Goal: Find specific page/section: Find specific page/section

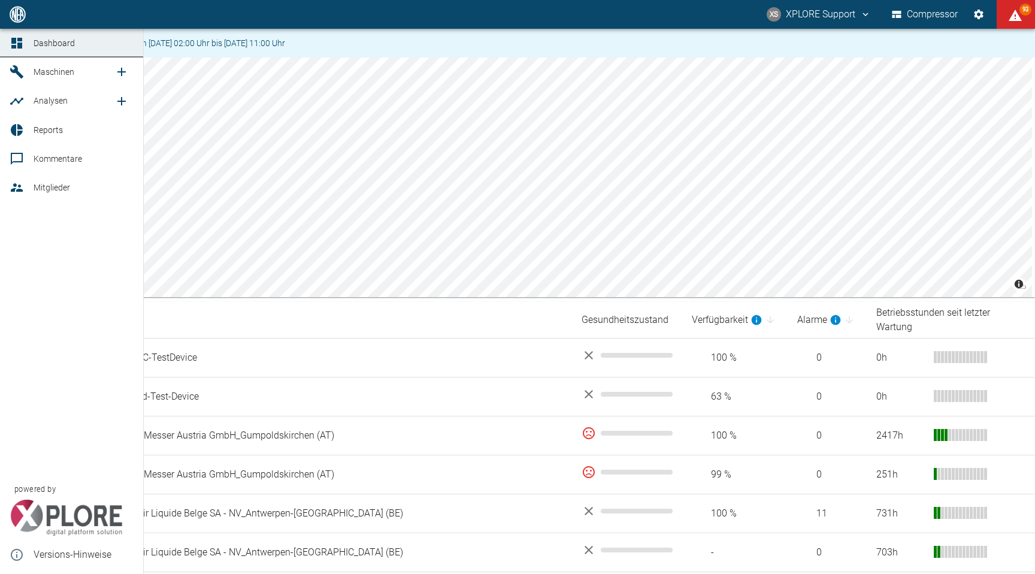
click at [40, 71] on span "Maschinen" at bounding box center [54, 72] width 41 height 10
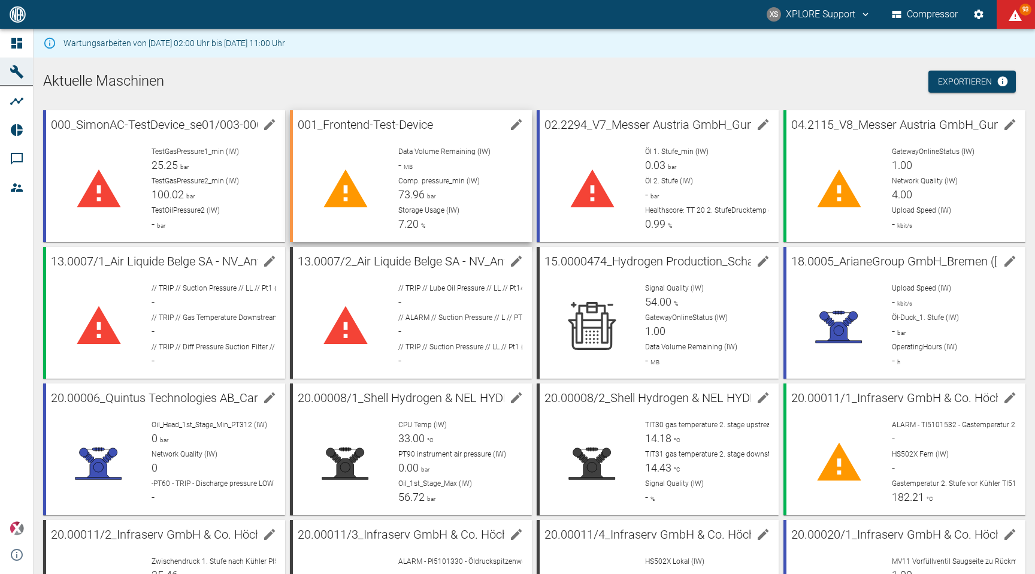
click at [336, 162] on div at bounding box center [346, 189] width 86 height 86
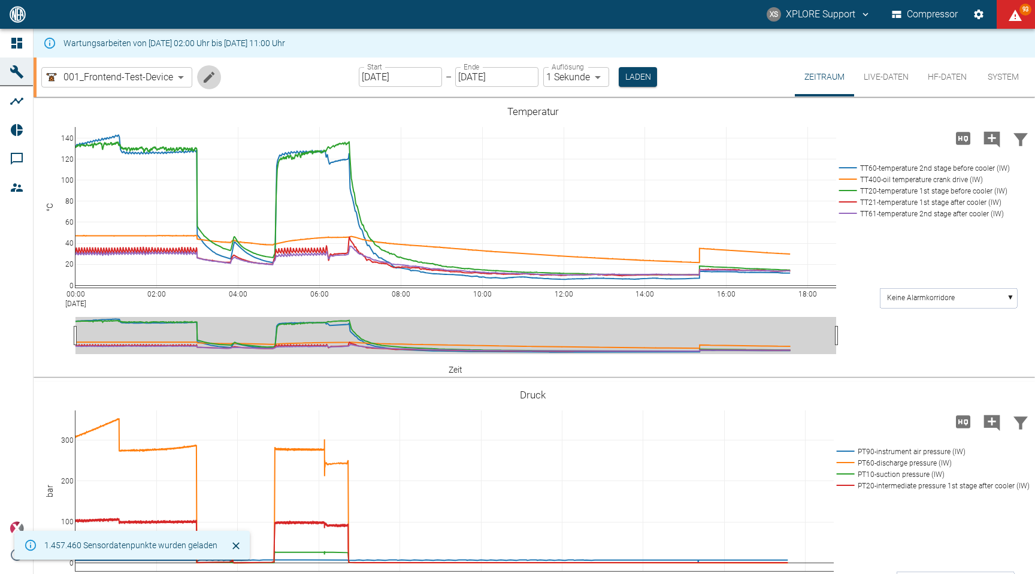
click at [206, 79] on icon "Machine bearbeiten" at bounding box center [209, 76] width 11 height 11
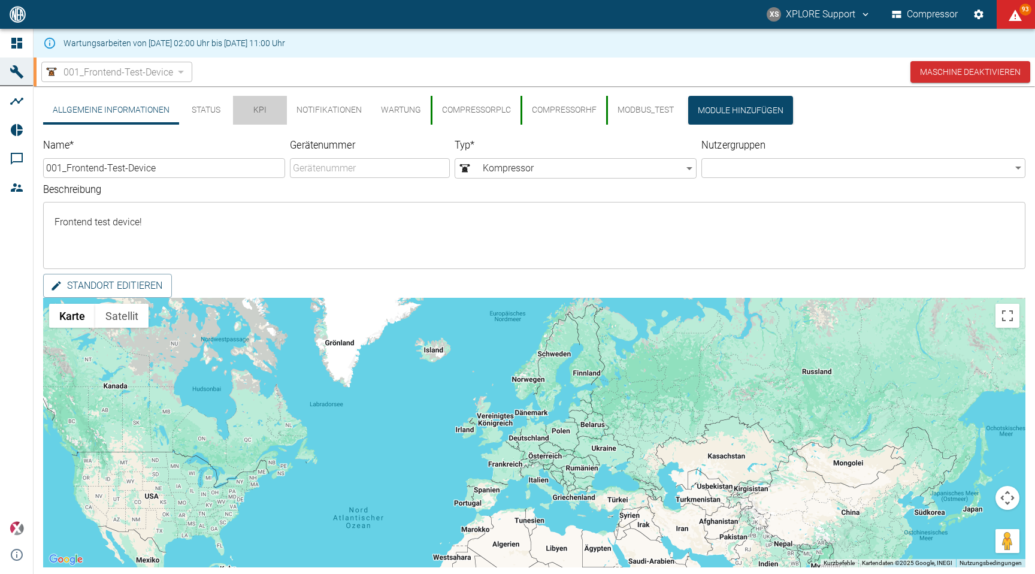
click at [264, 116] on button "KPI" at bounding box center [260, 110] width 54 height 29
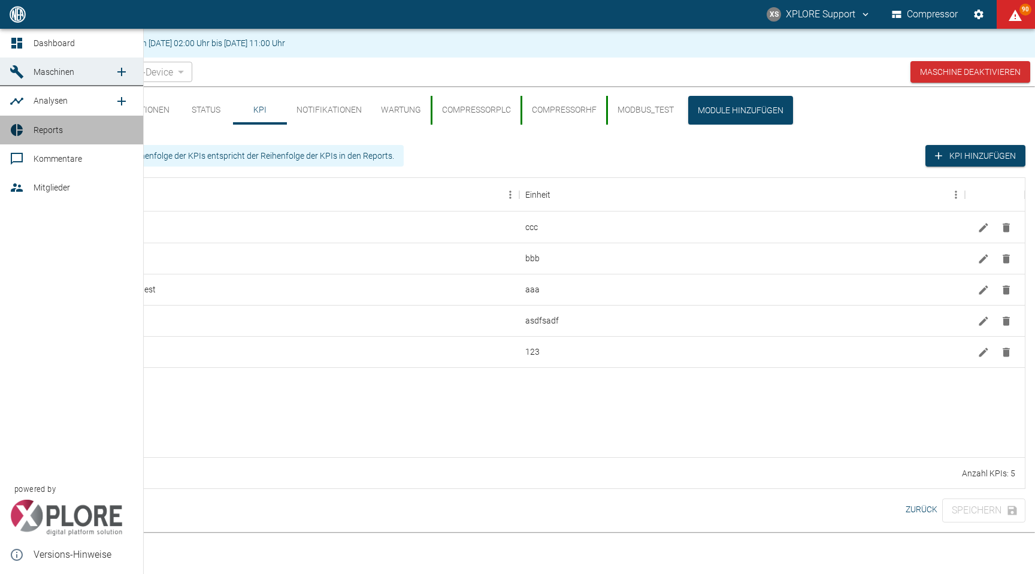
click at [77, 133] on span "Reports" at bounding box center [84, 130] width 100 height 14
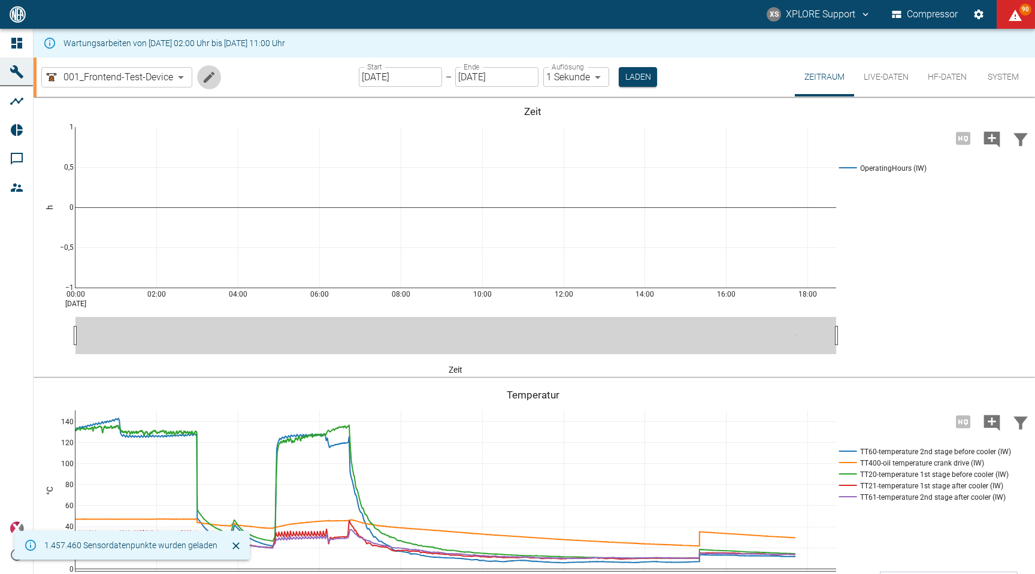
click at [212, 83] on icon "Machine bearbeiten" at bounding box center [209, 77] width 14 height 14
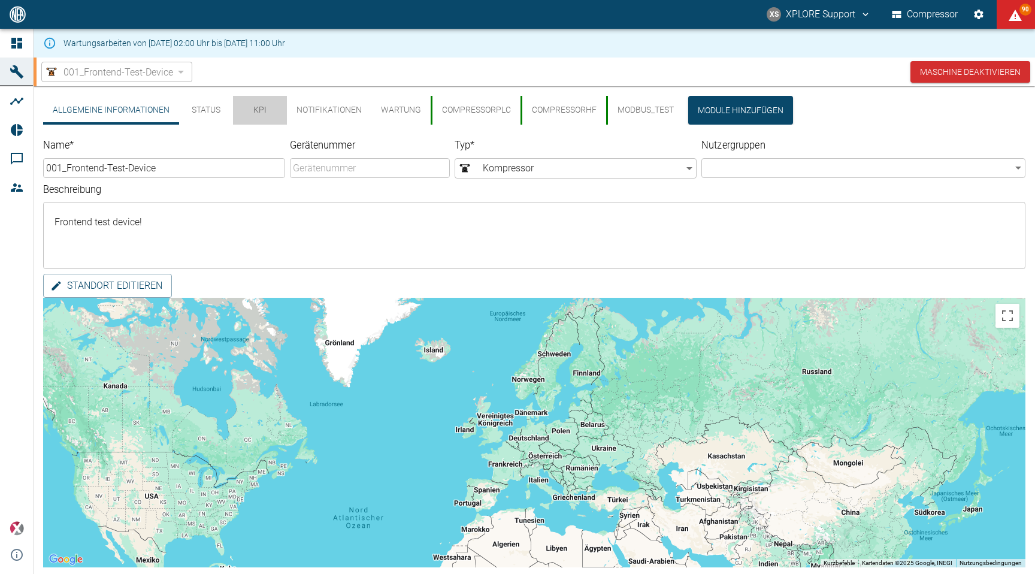
click at [259, 117] on button "KPI" at bounding box center [260, 110] width 54 height 29
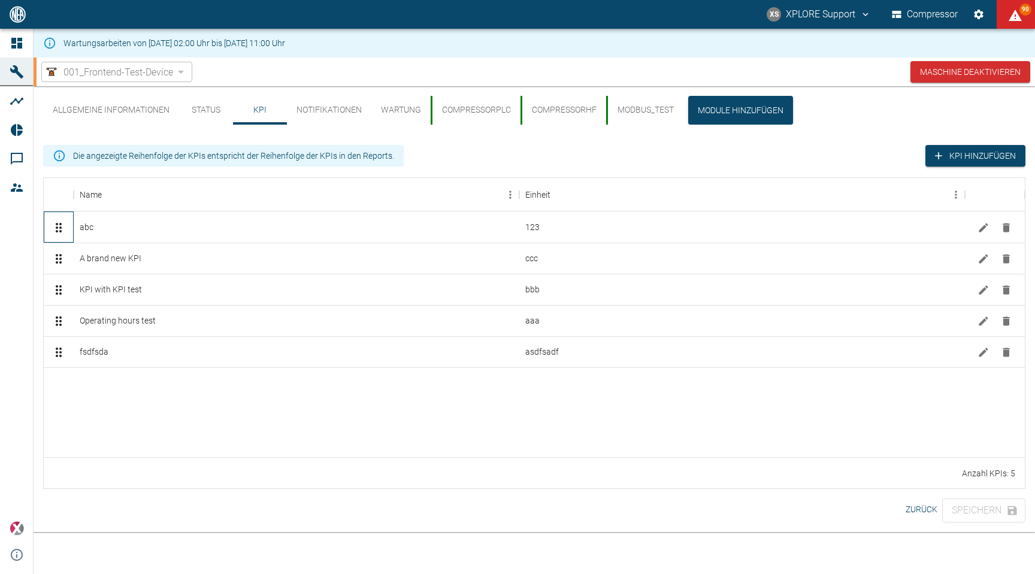
drag, startPoint x: 59, startPoint y: 352, endPoint x: 61, endPoint y: 224, distance: 127.6
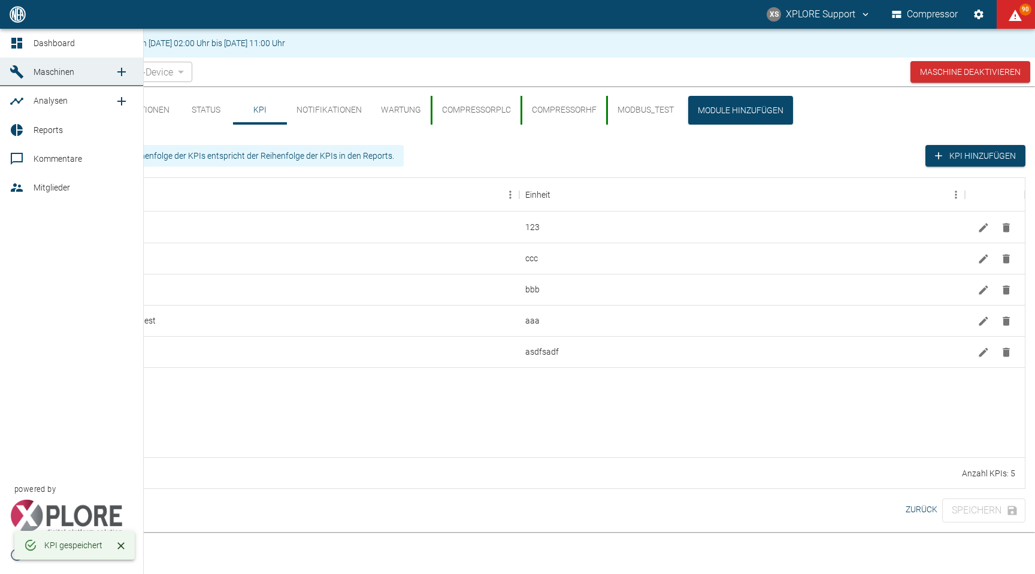
click at [19, 137] on icon at bounding box center [17, 130] width 14 height 14
